Goal: Task Accomplishment & Management: Manage account settings

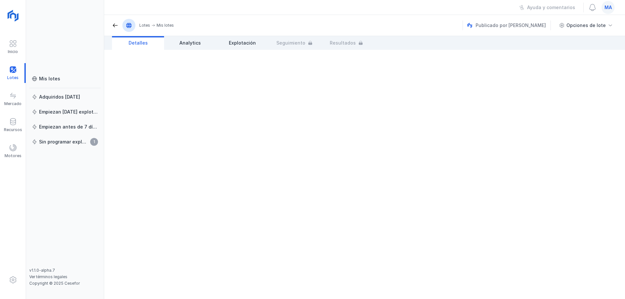
click at [236, 19] on header "Lotes Mis lotes Publicado por Nemus Opciones de lote" at bounding box center [364, 25] width 521 height 21
click at [50, 78] on div "Mis lotes" at bounding box center [49, 79] width 21 height 7
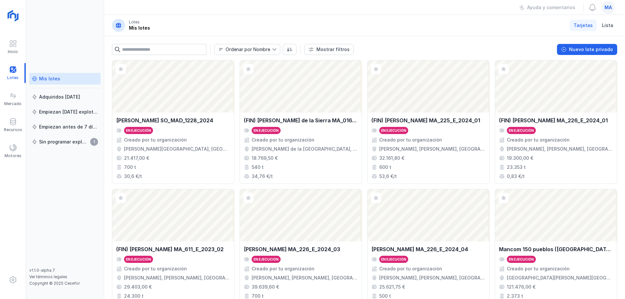
click at [102, 166] on div "Mis lotes Adquiridos [DATE] Empiezan [DATE] explotación Empiezan antes de 7 día…" at bounding box center [65, 149] width 78 height 299
click at [211, 22] on header "Lotes Mis lotes Tarjetas Lista" at bounding box center [364, 25] width 521 height 21
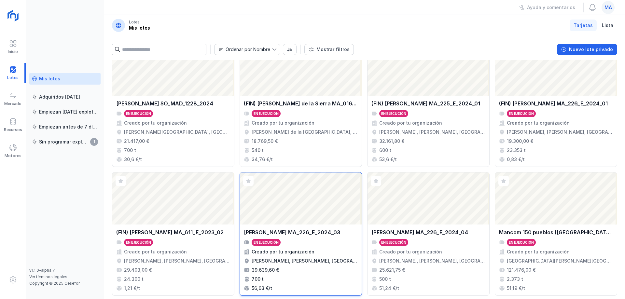
scroll to position [33, 0]
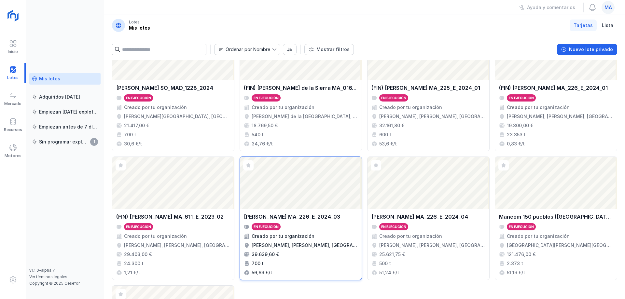
click at [310, 219] on div "[PERSON_NAME] MA_226_E_2024_03" at bounding box center [292, 217] width 96 height 8
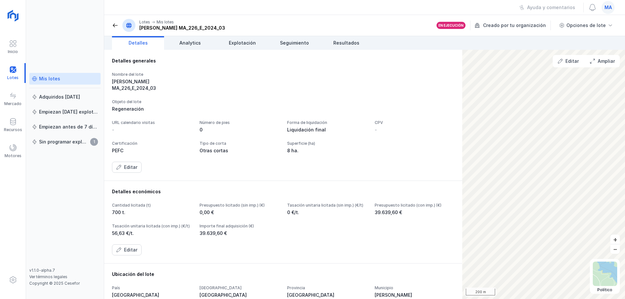
click at [166, 74] on div "Nombre del lote" at bounding box center [152, 74] width 80 height 5
click at [138, 82] on div "[PERSON_NAME] MA_226_E_2024_03" at bounding box center [152, 84] width 80 height 13
click at [156, 82] on div "[PERSON_NAME] MA_226_E_2024_03" at bounding box center [152, 84] width 80 height 13
click at [177, 82] on div "[PERSON_NAME] MA_226_E_2024_03" at bounding box center [152, 84] width 80 height 13
click at [192, 83] on div "[PERSON_NAME] MA_226_E_2024_03" at bounding box center [152, 84] width 80 height 13
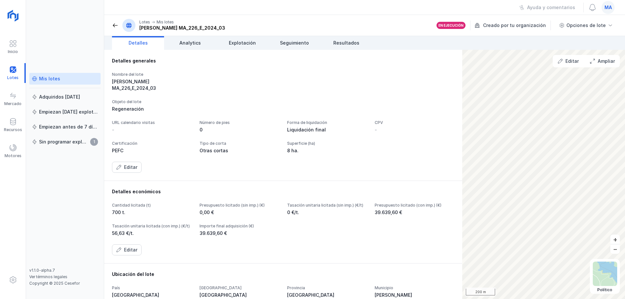
click at [179, 84] on div "[PERSON_NAME] MA_226_E_2024_03" at bounding box center [152, 84] width 80 height 13
click at [142, 67] on div "Detalles generales Nombre del lote [PERSON_NAME] MA_226_E_2024_03 Objeto del lo…" at bounding box center [283, 115] width 342 height 115
click at [192, 73] on div "Nombre del lote" at bounding box center [152, 74] width 80 height 5
click at [241, 41] on span "Explotación" at bounding box center [242, 43] width 27 height 7
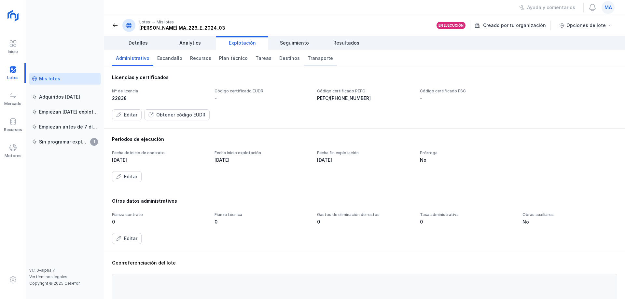
click at [313, 59] on span "Transporte" at bounding box center [320, 58] width 25 height 7
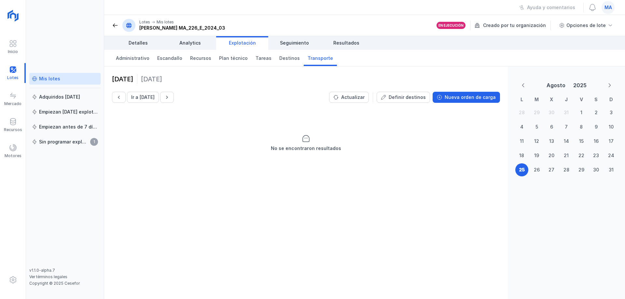
click at [114, 27] on span at bounding box center [115, 25] width 7 height 7
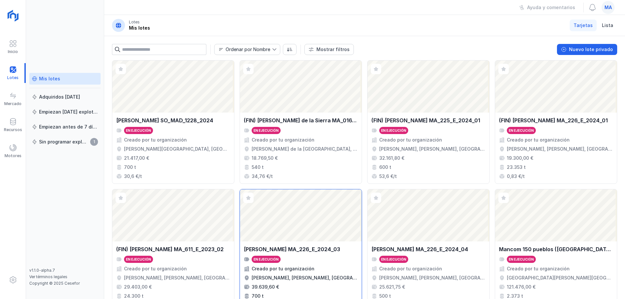
click at [319, 245] on div "[PERSON_NAME] MA_226_E_2024_03 En ejecución Creado por tu organización [PERSON_…" at bounding box center [301, 276] width 122 height 71
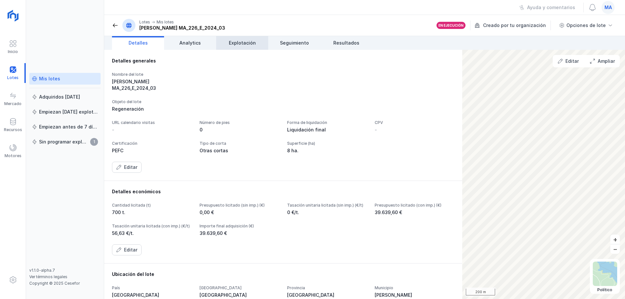
click at [244, 40] on span "Explotación" at bounding box center [242, 43] width 27 height 7
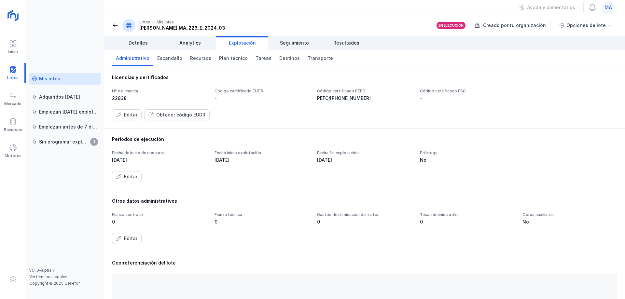
click at [249, 25] on header "Lotes Mis lotes [PERSON_NAME] MA_226_E_2024_03 En ejecución Creado por tu organ…" at bounding box center [364, 25] width 521 height 21
click at [177, 143] on div "Períodos de ejecución Fecha de inicio de contrato [DATE] Fecha inicio explotaci…" at bounding box center [364, 159] width 505 height 46
click at [228, 124] on div "Licencias y certificados Nº de licencia 22838 Código certificado EUDR - Código …" at bounding box center [364, 97] width 521 height 62
drag, startPoint x: 337, startPoint y: 95, endPoint x: 354, endPoint y: 100, distance: 17.6
click at [354, 100] on div "PEFC/[PHONE_NUMBER]" at bounding box center [364, 98] width 95 height 7
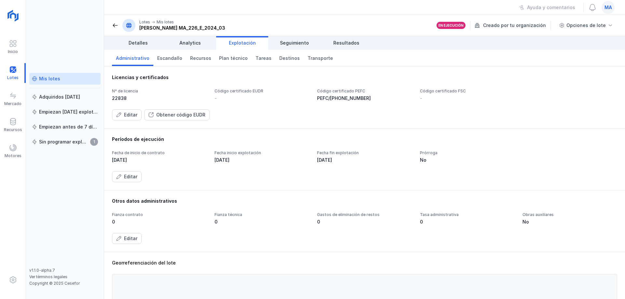
drag, startPoint x: 307, startPoint y: 88, endPoint x: 330, endPoint y: 81, distance: 24.5
click at [330, 81] on div "Licencias y certificados Nº de licencia 22838 Código certificado EUDR - Código …" at bounding box center [364, 97] width 505 height 46
drag, startPoint x: 324, startPoint y: 15, endPoint x: 326, endPoint y: 12, distance: 4.4
click at [324, 14] on div "Lotes Mis lotes Ayuda y comentarios ma Lotes Mis lotes [PERSON_NAME] MA_226_E_2…" at bounding box center [364, 149] width 521 height 299
click at [125, 11] on div "Ayuda y comentarios ma" at bounding box center [364, 7] width 521 height 15
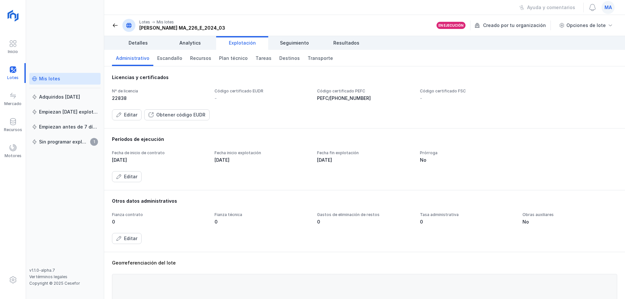
click at [241, 10] on div "Ayuda y comentarios ma" at bounding box center [364, 7] width 521 height 15
click at [441, 8] on div "Ayuda y comentarios ma" at bounding box center [364, 7] width 521 height 15
click at [438, 68] on div "Licencias y certificados Nº de licencia 22838 Código certificado EUDR - Código …" at bounding box center [364, 97] width 521 height 62
click at [273, 81] on div "Licencias y certificados Nº de licencia 22838 Código certificado EUDR - Código …" at bounding box center [364, 97] width 505 height 46
drag, startPoint x: 328, startPoint y: 102, endPoint x: 322, endPoint y: 108, distance: 8.7
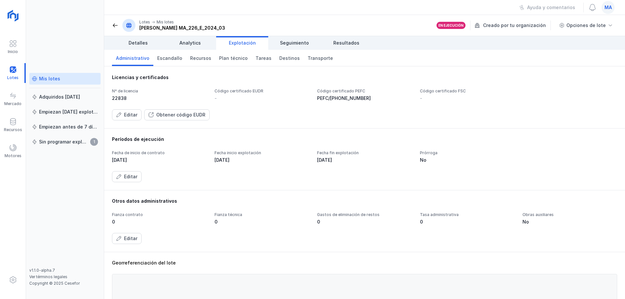
click at [318, 107] on div "Nº de licencia 22838 Código certificado EUDR - Código certificado PEFC PEFC/[PH…" at bounding box center [364, 105] width 505 height 32
drag, startPoint x: 310, startPoint y: 103, endPoint x: 350, endPoint y: 113, distance: 41.6
click at [350, 113] on div "Licencias y certificados Nº de licencia 22838 Código certificado EUDR - Código …" at bounding box center [364, 97] width 505 height 46
drag, startPoint x: 316, startPoint y: 93, endPoint x: 334, endPoint y: 121, distance: 33.7
click at [333, 121] on div "Licencias y certificados Nº de licencia 22838 Código certificado EUDR - Código …" at bounding box center [364, 97] width 521 height 62
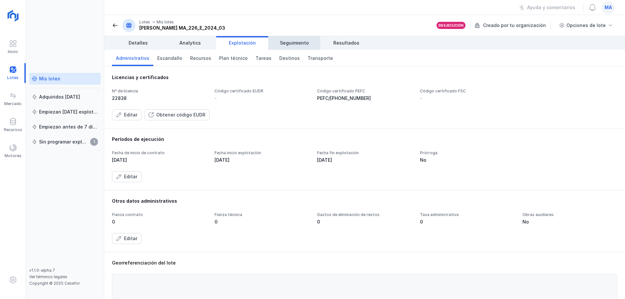
click at [289, 43] on span "Seguimiento" at bounding box center [294, 43] width 29 height 7
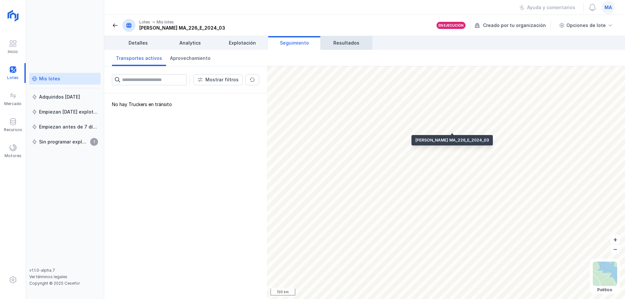
click at [354, 42] on span "Resultados" at bounding box center [346, 43] width 26 height 7
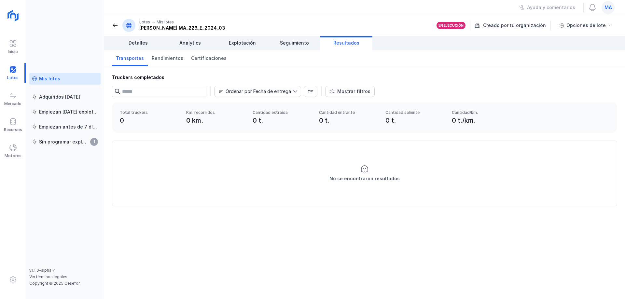
click at [378, 72] on div "Truckers completados Ordenar por Fecha de entrega Mostrar filtros Método Incide…" at bounding box center [364, 84] width 521 height 36
click at [353, 18] on header "Lotes Mis lotes [PERSON_NAME] MA_226_E_2024_03 En ejecución Creado por tu organ…" at bounding box center [364, 25] width 521 height 21
click at [403, 76] on div "Truckers completados" at bounding box center [364, 77] width 505 height 7
drag, startPoint x: 61, startPoint y: 42, endPoint x: 64, endPoint y: 34, distance: 8.0
click at [62, 38] on div "Mis lotes Adquiridos [DATE] Empiezan [DATE] explotación Empiezan antes de 7 día…" at bounding box center [65, 149] width 78 height 299
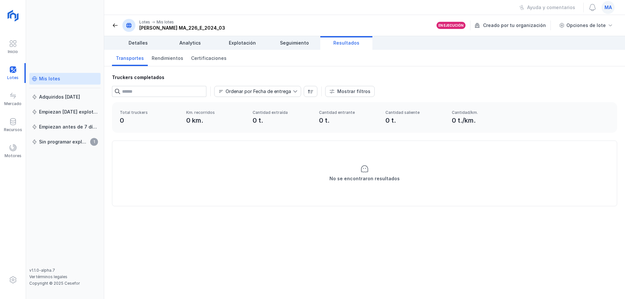
drag, startPoint x: 66, startPoint y: 25, endPoint x: 74, endPoint y: 42, distance: 18.6
click at [74, 42] on div "Mis lotes Adquiridos [DATE] Empiezan [DATE] explotación Empiezan antes de 7 día…" at bounding box center [65, 149] width 78 height 299
click at [73, 37] on div "Mis lotes Adquiridos [DATE] Empiezan [DATE] explotación Empiezan antes de 7 día…" at bounding box center [65, 149] width 78 height 299
click at [210, 11] on div "Ayuda y comentarios ma" at bounding box center [364, 7] width 521 height 15
click at [476, 184] on div "No se encontraron resultados" at bounding box center [364, 173] width 504 height 65
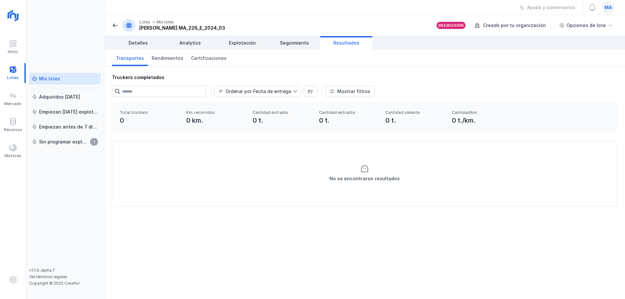
click at [491, 98] on div "Truckers completados Ordenar por Fecha de entrega Mostrar filtros Método Incide…" at bounding box center [364, 84] width 521 height 36
click at [501, 89] on div "Ordenar por Fecha de entrega Mostrar filtros" at bounding box center [364, 91] width 505 height 11
click at [431, 73] on div "Truckers completados Ordenar por Fecha de entrega Mostrar filtros Método Incide…" at bounding box center [364, 84] width 521 height 36
click at [308, 68] on div "Truckers completados Ordenar por Fecha de entrega Mostrar filtros Método Incide…" at bounding box center [364, 84] width 521 height 36
click at [238, 12] on div "Ayuda y comentarios ma" at bounding box center [364, 7] width 521 height 15
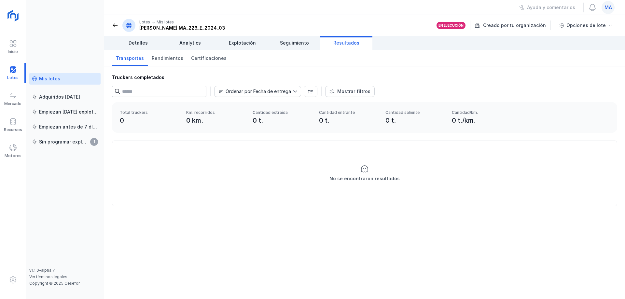
click at [259, 70] on div "Truckers completados Ordenar por Fecha de entrega Mostrar filtros Método Incide…" at bounding box center [364, 84] width 521 height 36
click at [398, 90] on div "Ordenar por Fecha de entrega Mostrar filtros" at bounding box center [364, 91] width 505 height 11
click at [413, 79] on div "Truckers completados" at bounding box center [364, 77] width 505 height 7
click at [297, 28] on header "Lotes Mis lotes [PERSON_NAME] MA_226_E_2024_03 En ejecución Creado por tu organ…" at bounding box center [364, 25] width 521 height 21
click at [121, 9] on div "Ayuda y comentarios ma" at bounding box center [364, 7] width 521 height 15
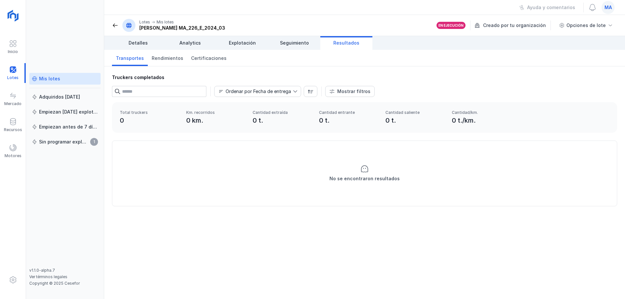
click at [172, 77] on div "Truckers completados" at bounding box center [364, 77] width 505 height 7
drag, startPoint x: 111, startPoint y: 76, endPoint x: 163, endPoint y: 77, distance: 52.4
click at [163, 77] on div "Truckers completados Ordenar por Fecha de entrega Mostrar filtros Método Incide…" at bounding box center [364, 84] width 521 height 36
drag, startPoint x: 111, startPoint y: 71, endPoint x: 159, endPoint y: 81, distance: 49.3
click at [159, 81] on div "Truckers completados Ordenar por Fecha de entrega Mostrar filtros Método Incide…" at bounding box center [364, 84] width 521 height 36
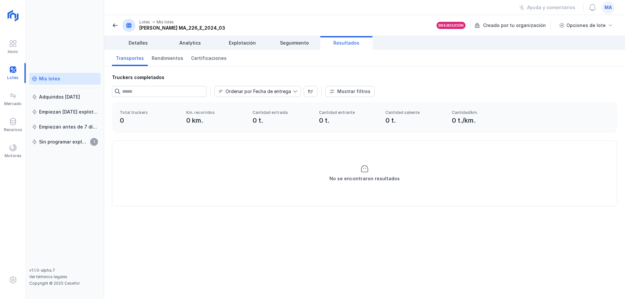
drag, startPoint x: 111, startPoint y: 72, endPoint x: 116, endPoint y: 76, distance: 6.7
click at [169, 80] on div "Truckers completados Ordenar por Fecha de entrega Mostrar filtros Método Incide…" at bounding box center [364, 84] width 521 height 36
drag, startPoint x: 109, startPoint y: 71, endPoint x: 169, endPoint y: 80, distance: 60.5
click at [169, 80] on div "Truckers completados Ordenar por Fecha de entrega Mostrar filtros Método Incide…" at bounding box center [364, 84] width 521 height 36
drag, startPoint x: 109, startPoint y: 72, endPoint x: 153, endPoint y: 75, distance: 43.8
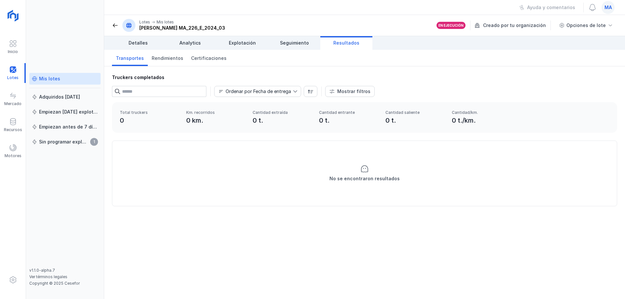
click at [153, 75] on div "Truckers completados Ordenar por Fecha de entrega Mostrar filtros Método Incide…" at bounding box center [364, 84] width 521 height 36
click at [153, 137] on div "Total truckers 0 Km. recorridos 0 km. Cantidad extraída 0 t. Cantidad entrante …" at bounding box center [364, 121] width 521 height 38
click at [242, 74] on div "Truckers completados Ordenar por Fecha de entrega Mostrar filtros Método Incide…" at bounding box center [364, 84] width 521 height 36
